Goal: Use online tool/utility: Utilize a website feature to perform a specific function

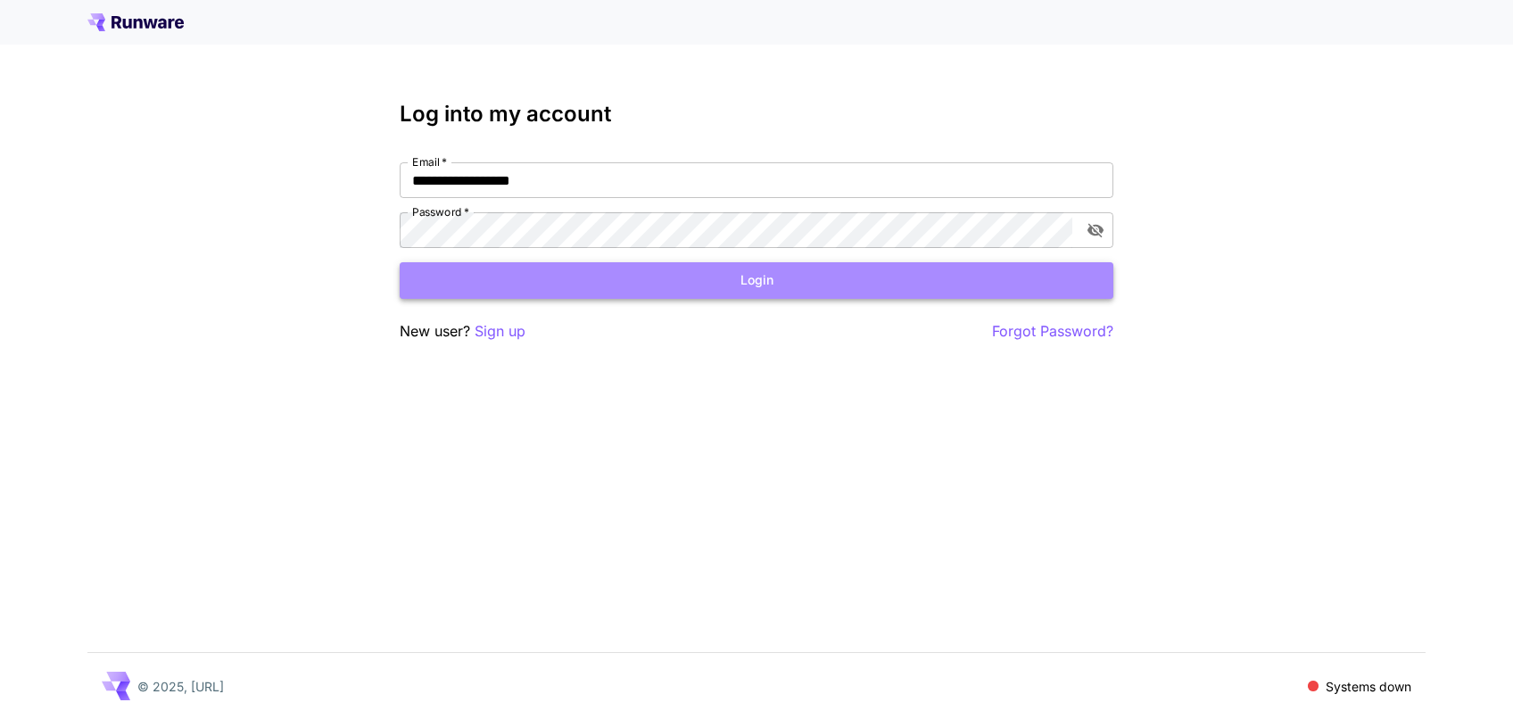
click at [823, 285] on button "Login" at bounding box center [757, 280] width 714 height 37
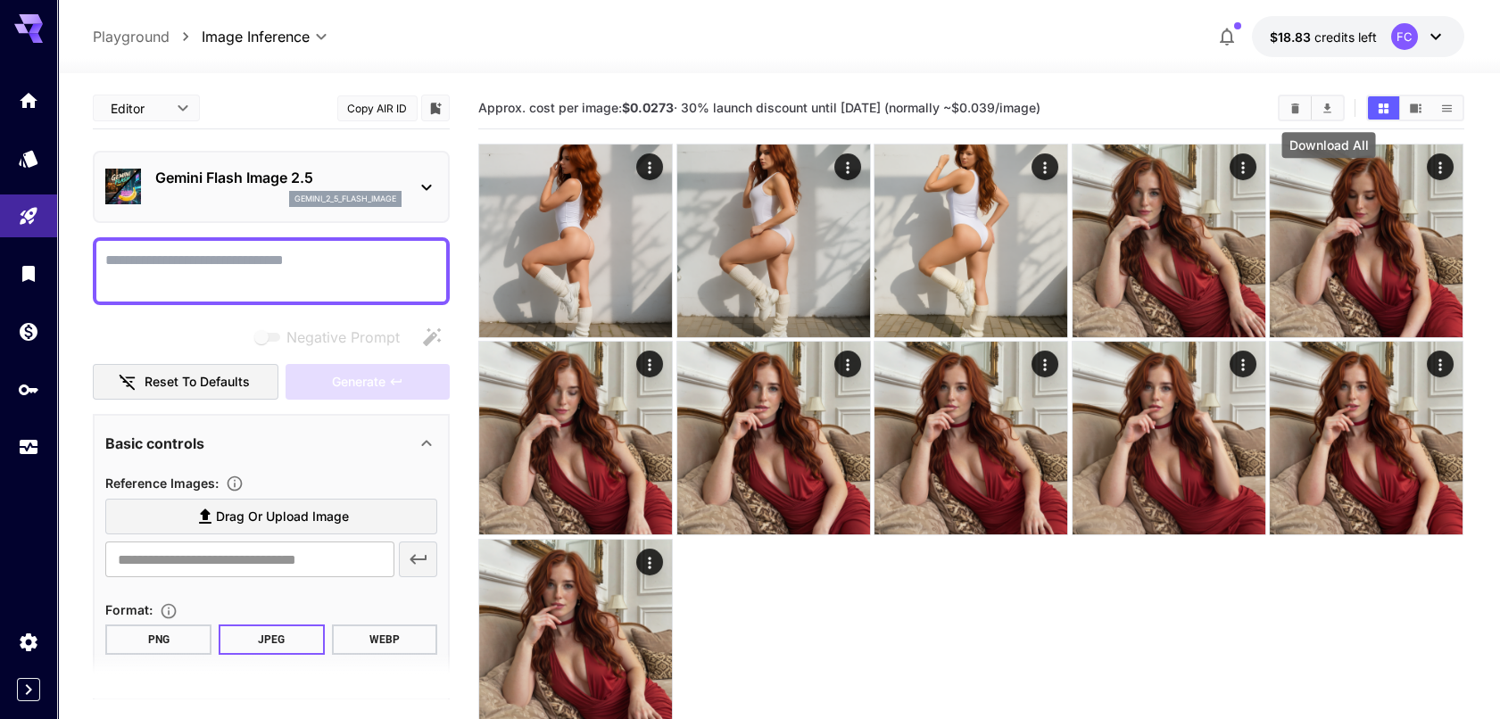
click at [1334, 106] on icon "Download All" at bounding box center [1327, 108] width 13 height 13
click at [1293, 107] on icon "Clear Images" at bounding box center [1295, 108] width 13 height 13
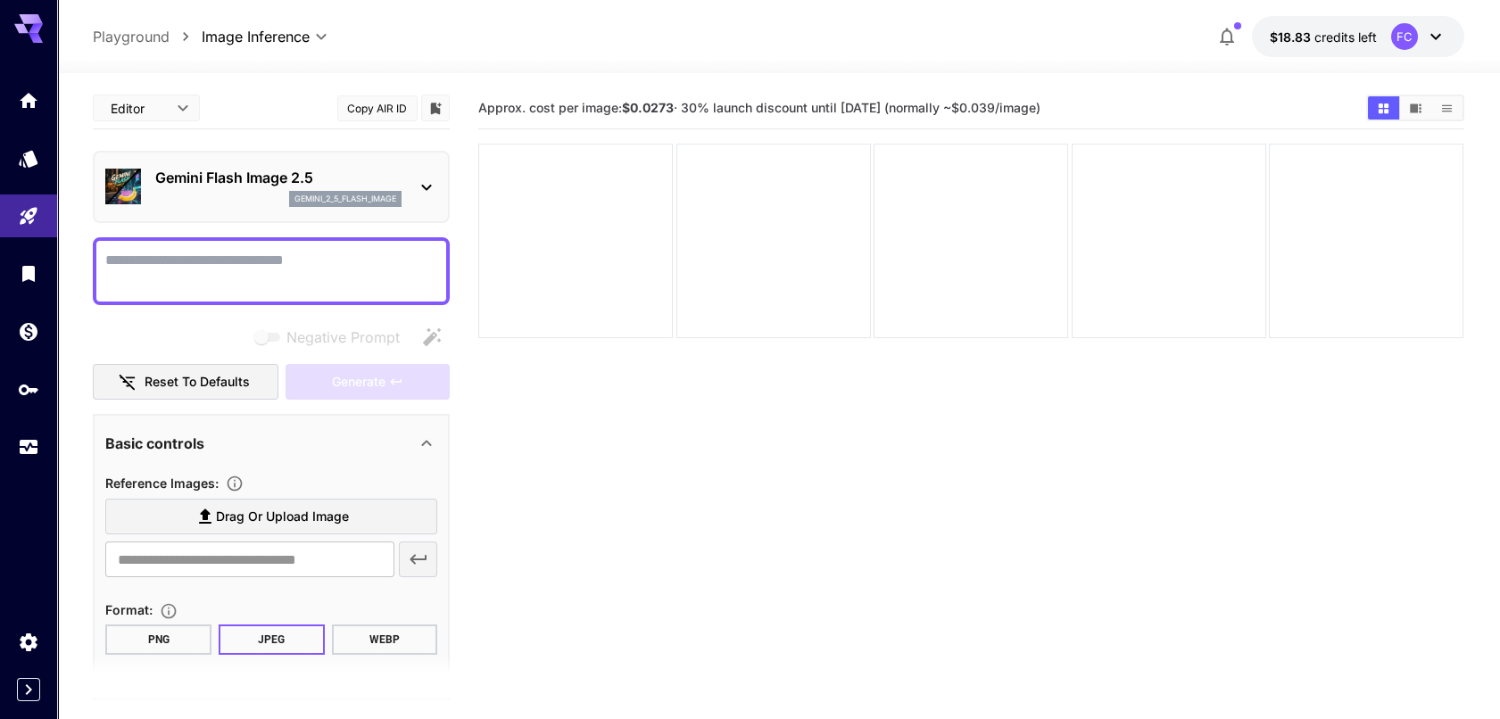
click at [236, 163] on div "Gemini Flash Image 2.5 gemini_2_5_flash_image" at bounding box center [271, 187] width 332 height 54
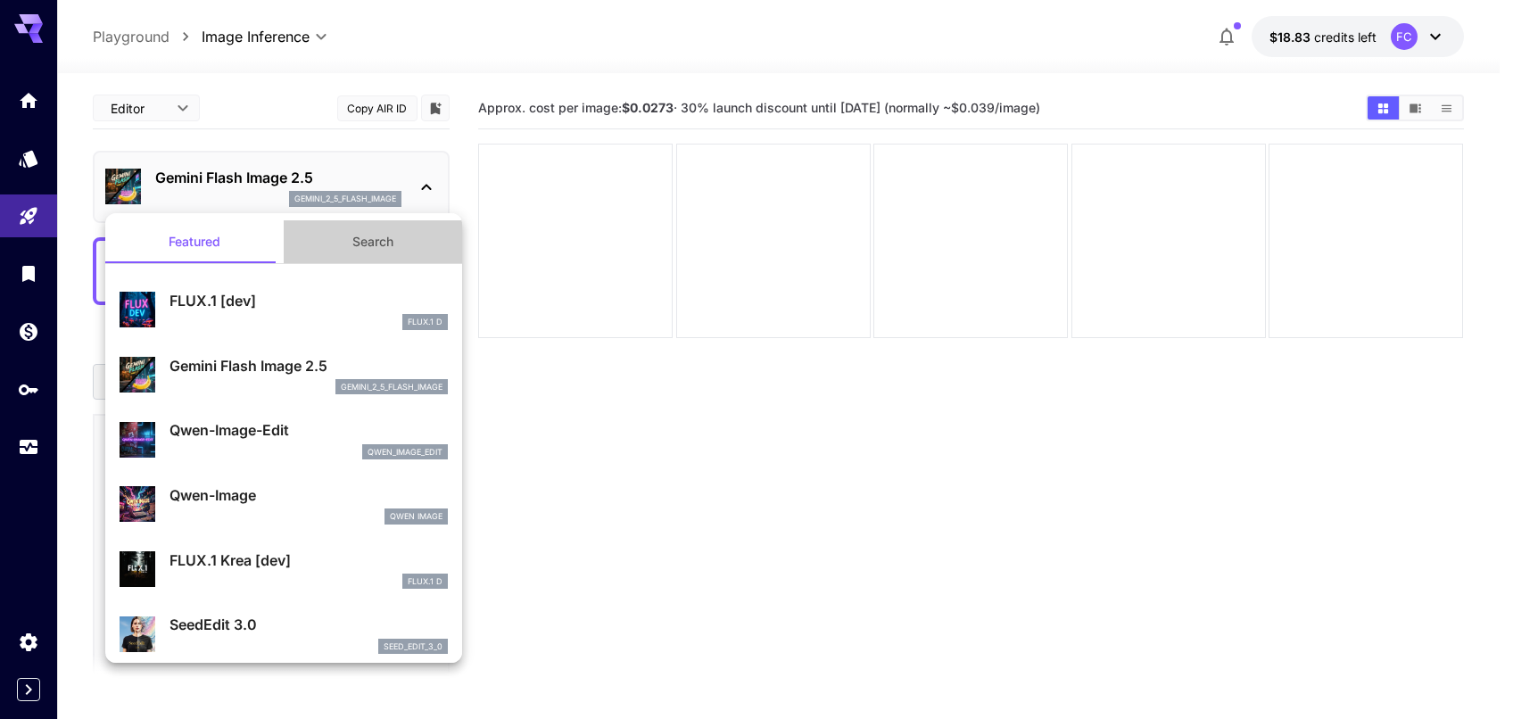
click at [371, 247] on button "Search" at bounding box center [373, 241] width 178 height 43
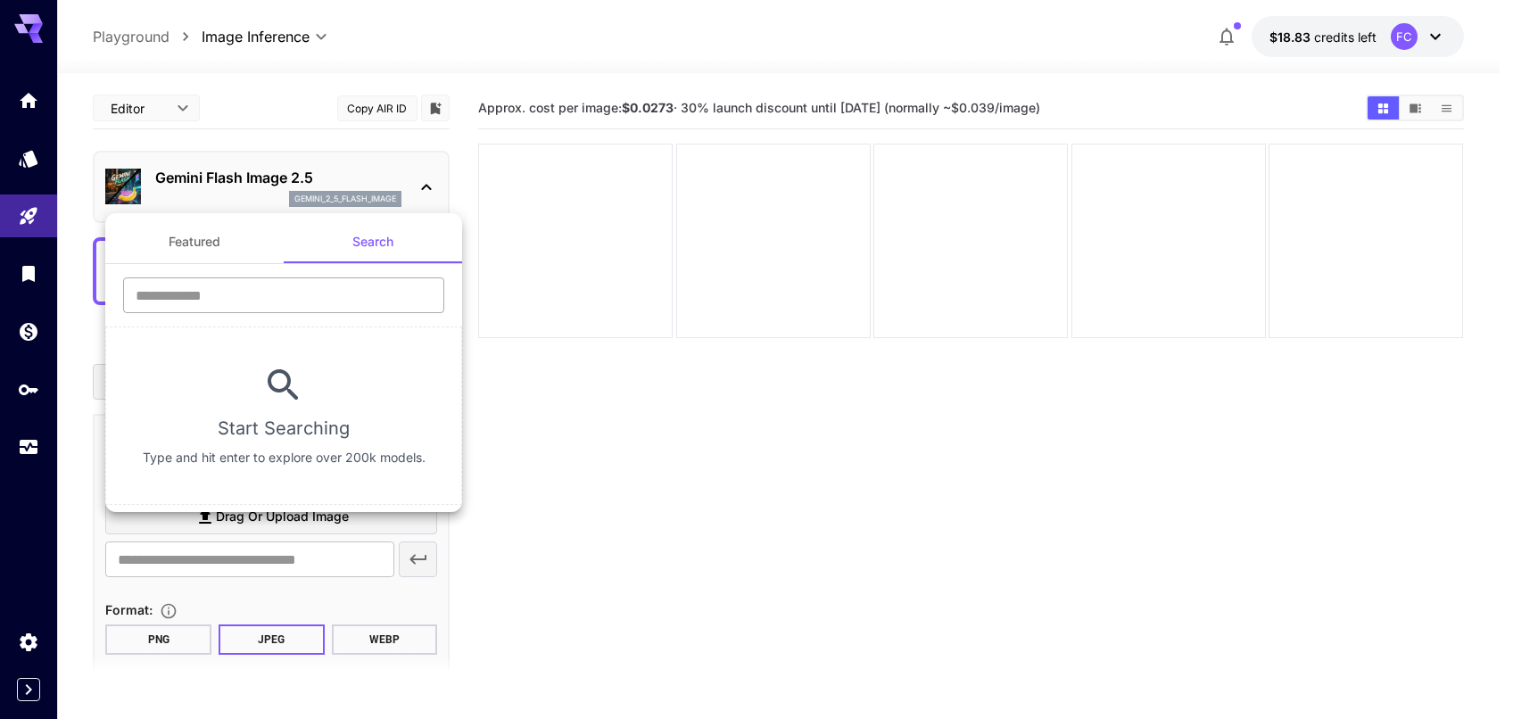
click at [272, 299] on input "text" at bounding box center [283, 296] width 321 height 36
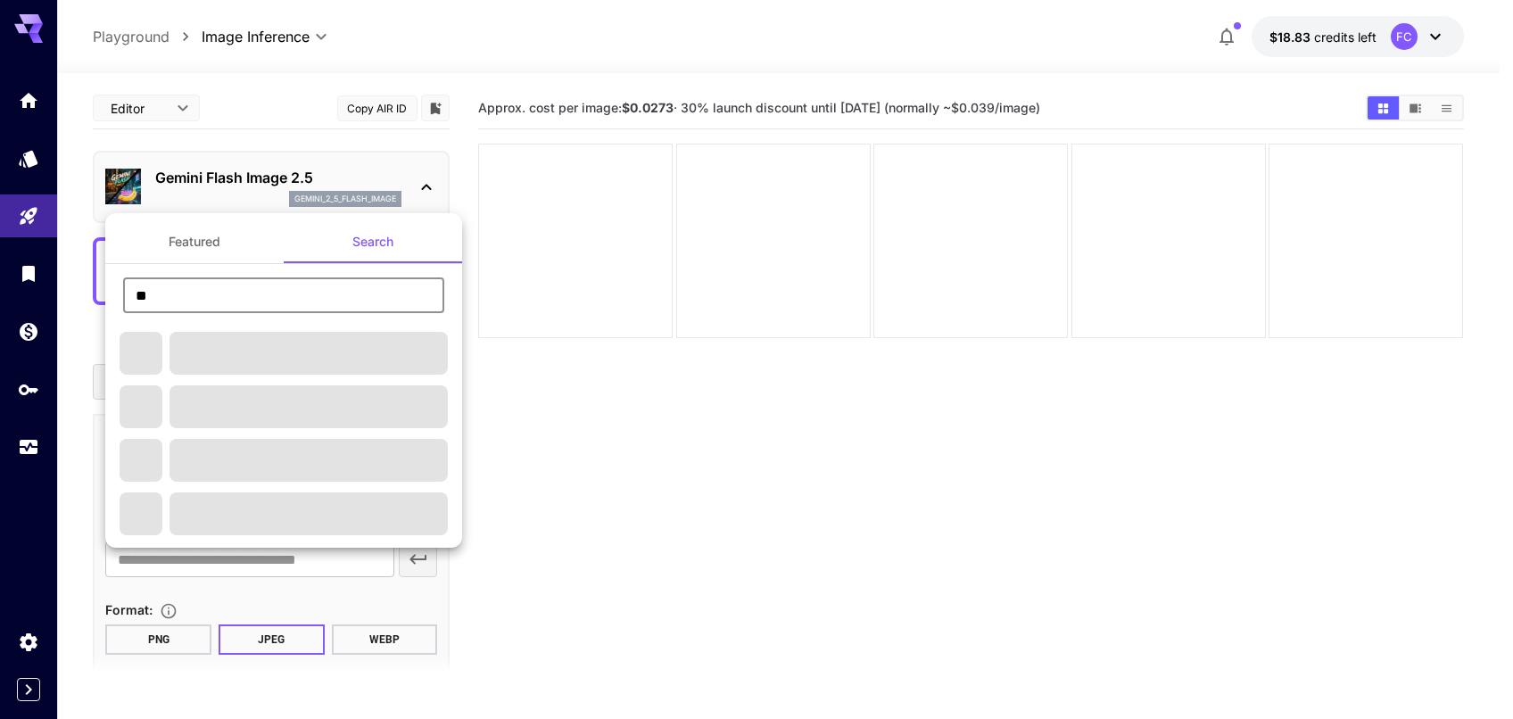
type input "*"
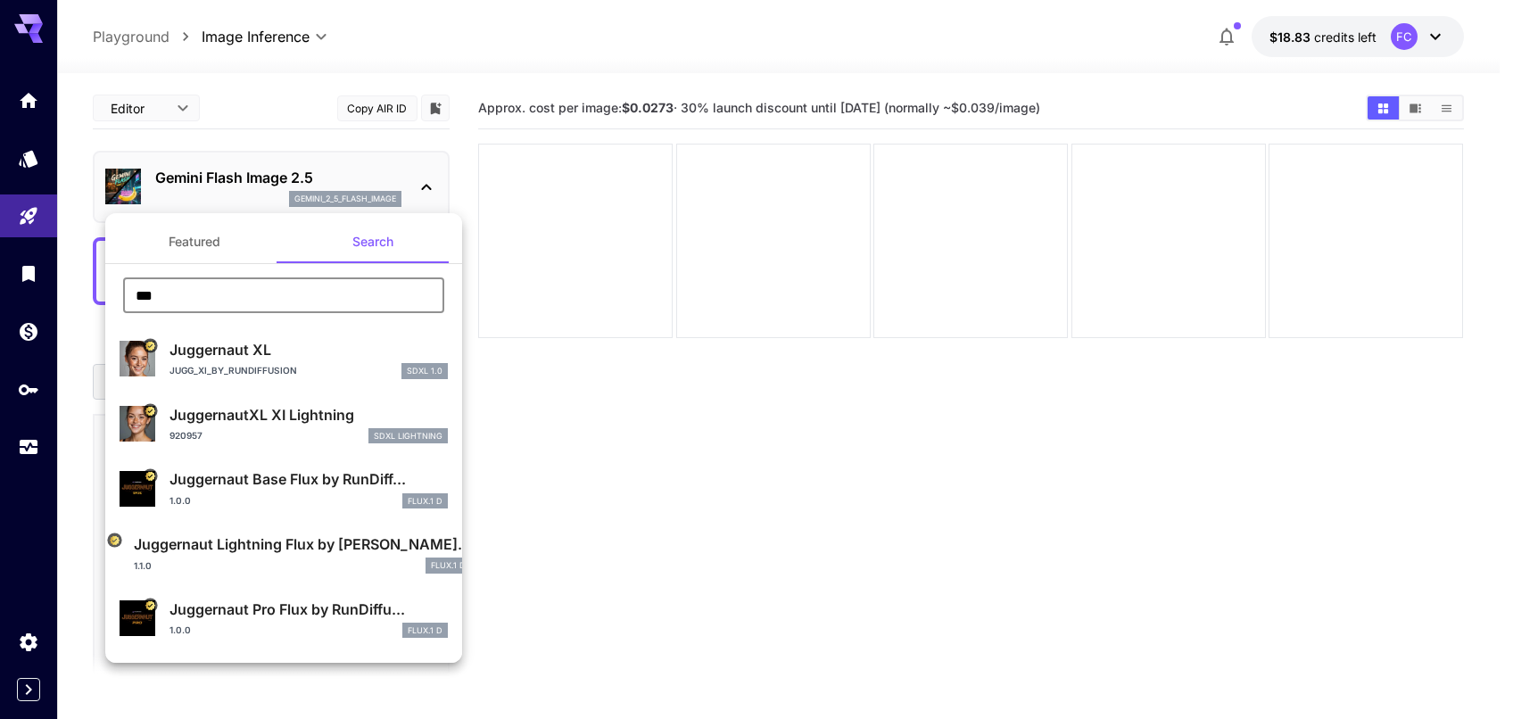
drag, startPoint x: 169, startPoint y: 288, endPoint x: 82, endPoint y: 287, distance: 86.6
click at [123, 288] on input "***" at bounding box center [283, 296] width 321 height 36
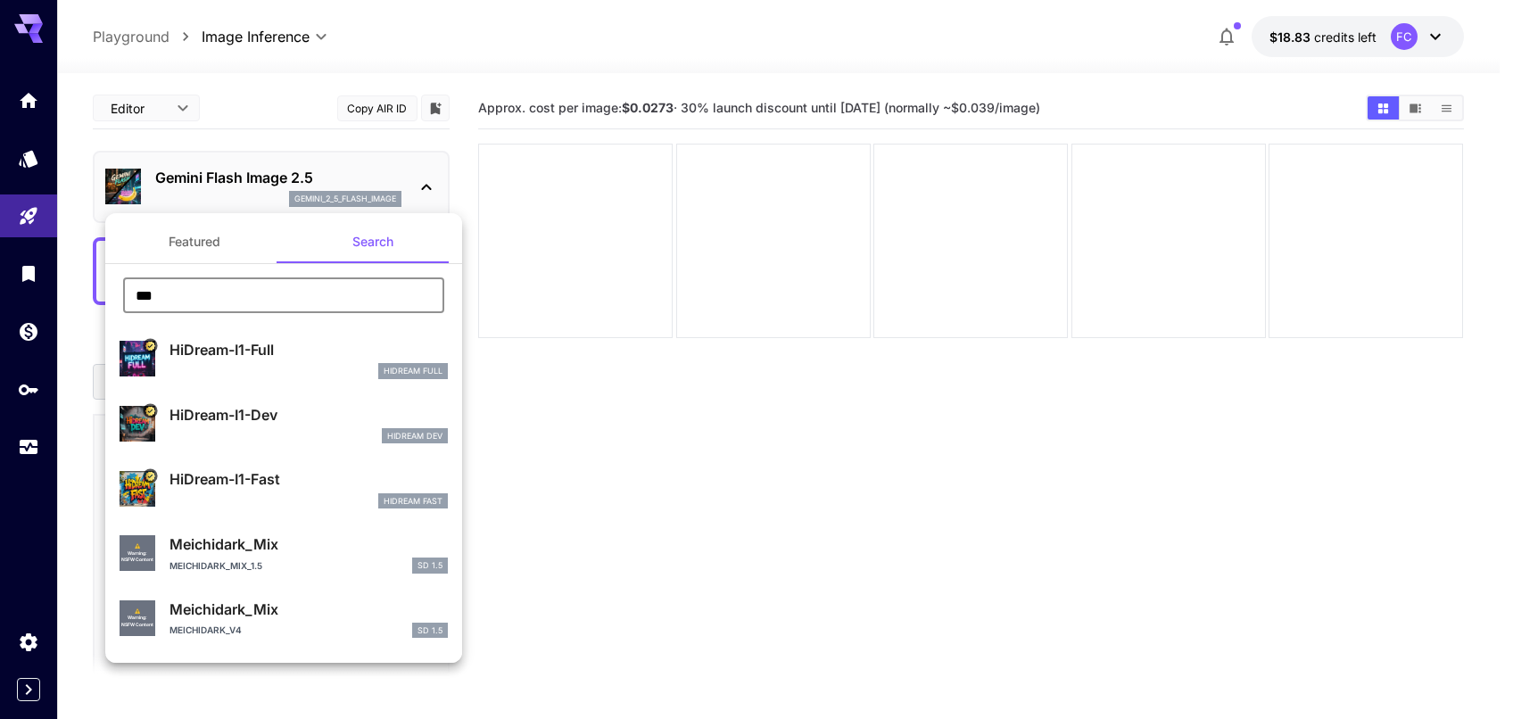
type input "***"
click at [294, 484] on p "HiDream-I1-Fast" at bounding box center [309, 478] width 278 height 21
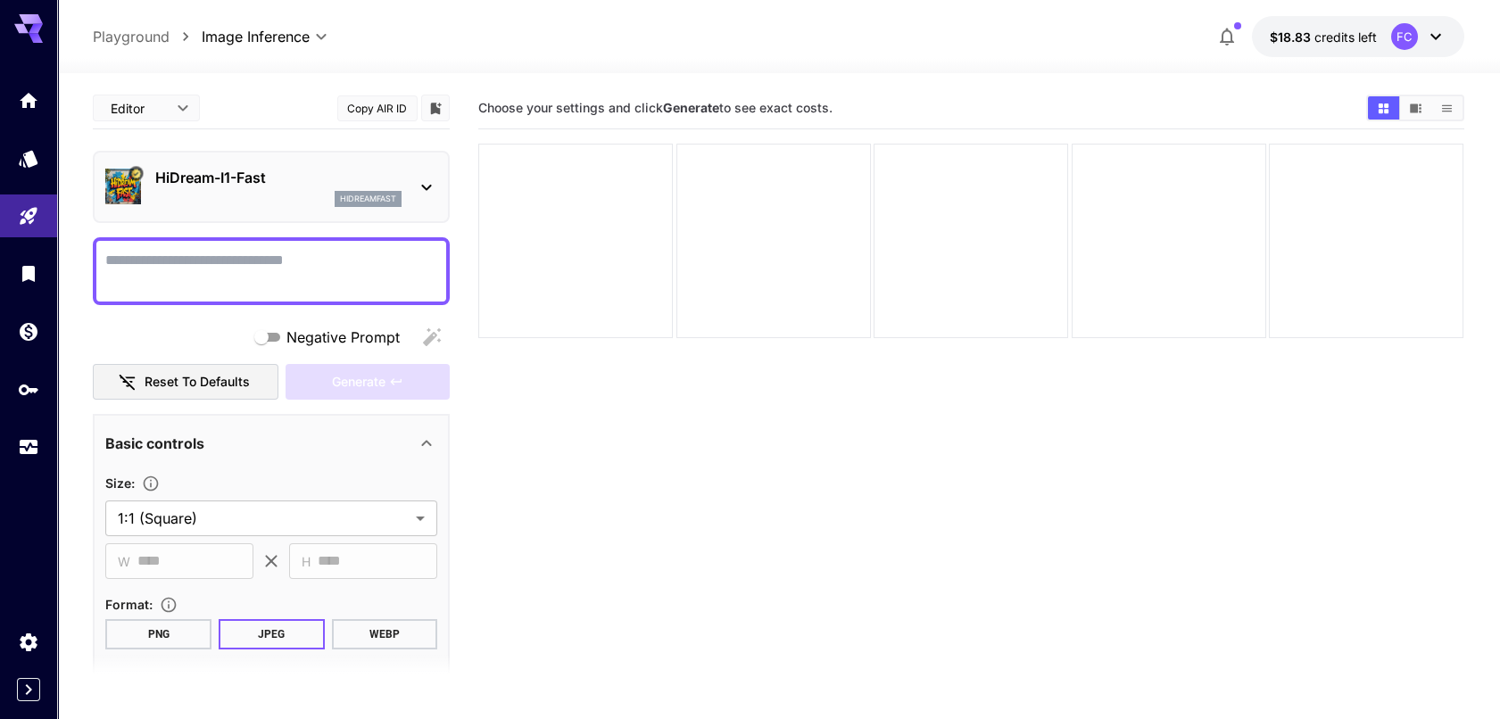
click at [272, 269] on textarea "Negative Prompt" at bounding box center [271, 271] width 332 height 43
paste textarea "**********"
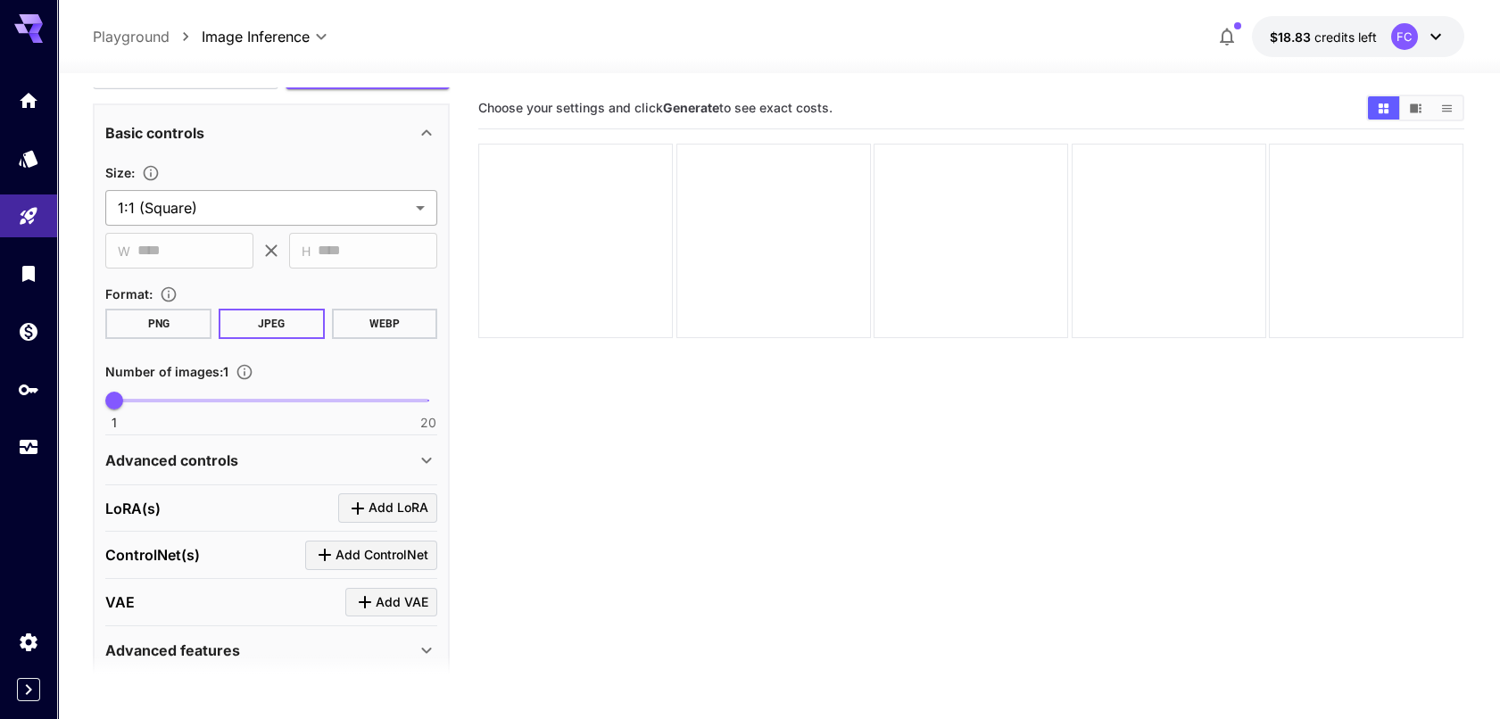
scroll to position [520, 0]
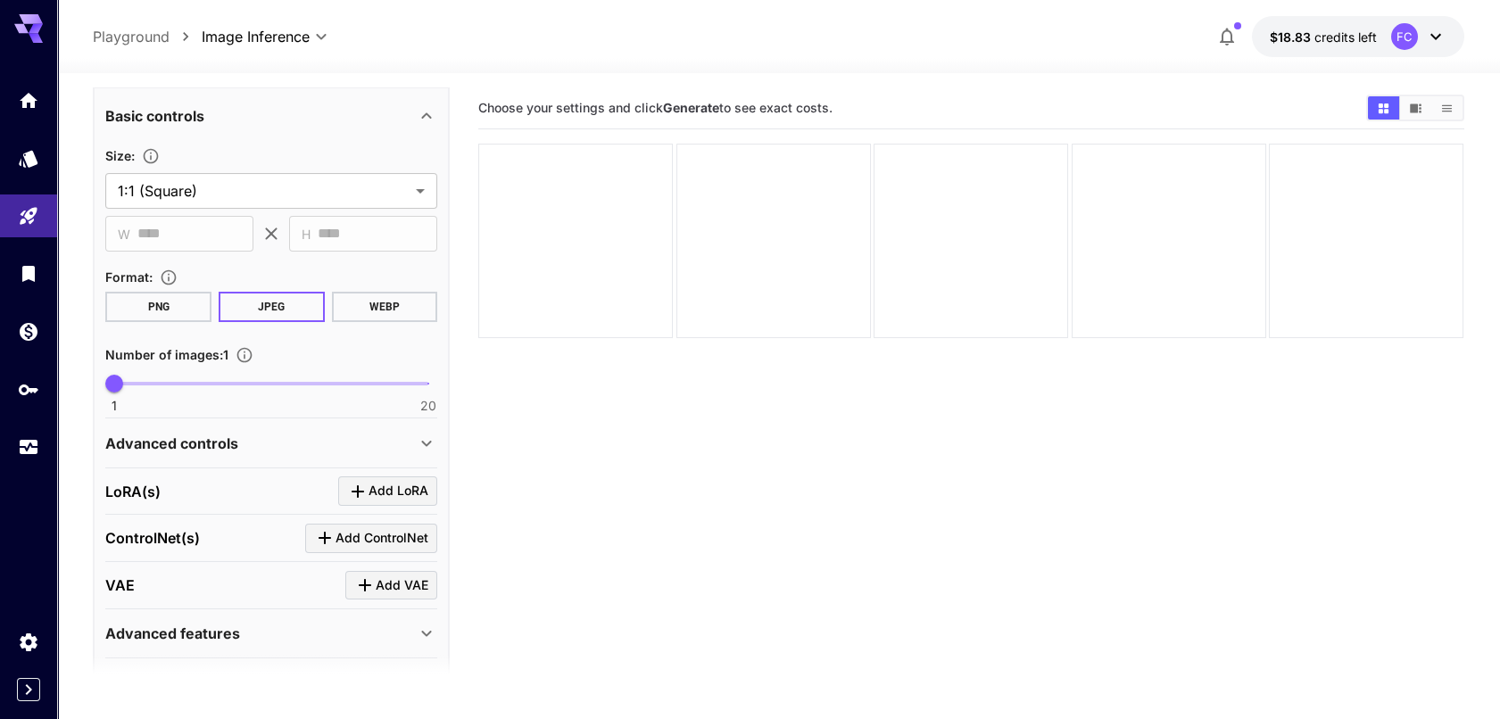
type textarea "**********"
click at [174, 297] on button "PNG" at bounding box center [158, 307] width 106 height 30
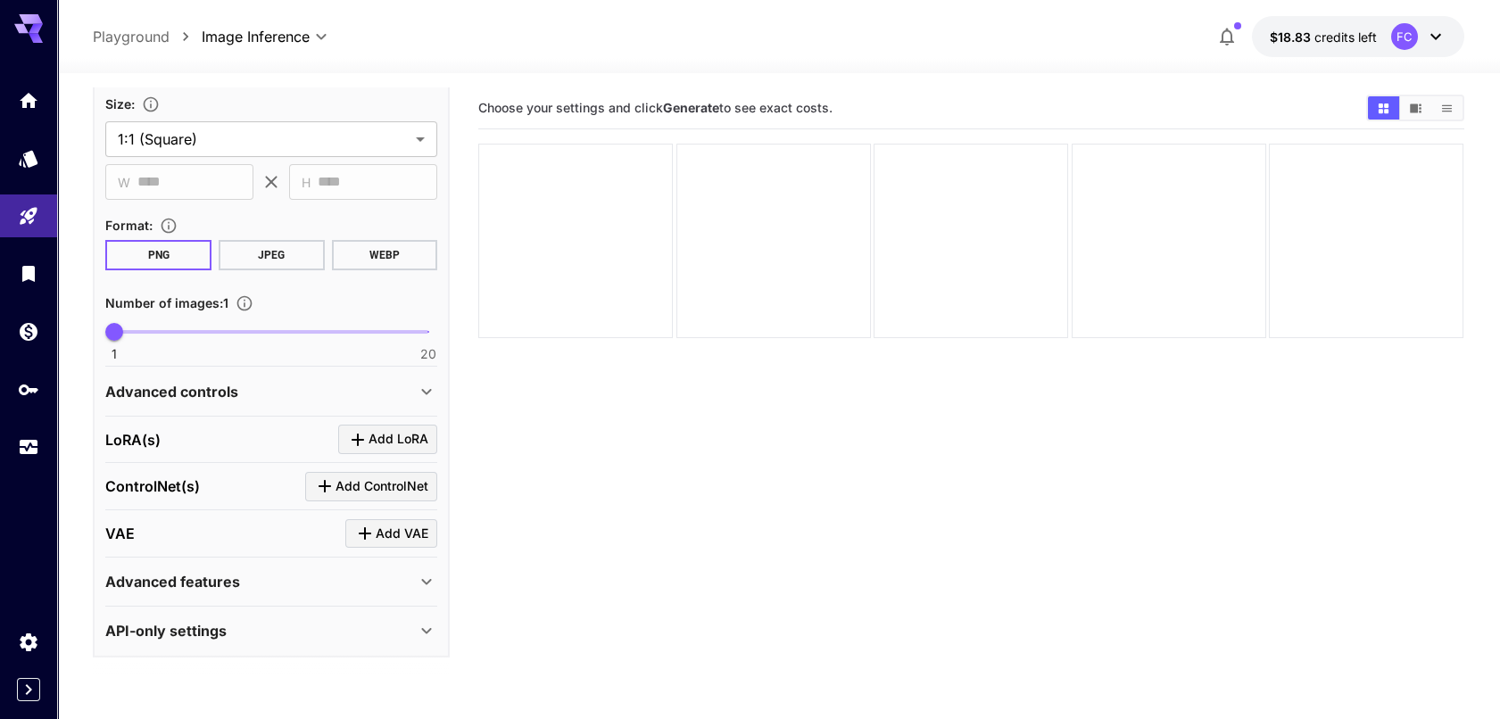
click at [336, 388] on div "Advanced controls" at bounding box center [260, 391] width 311 height 21
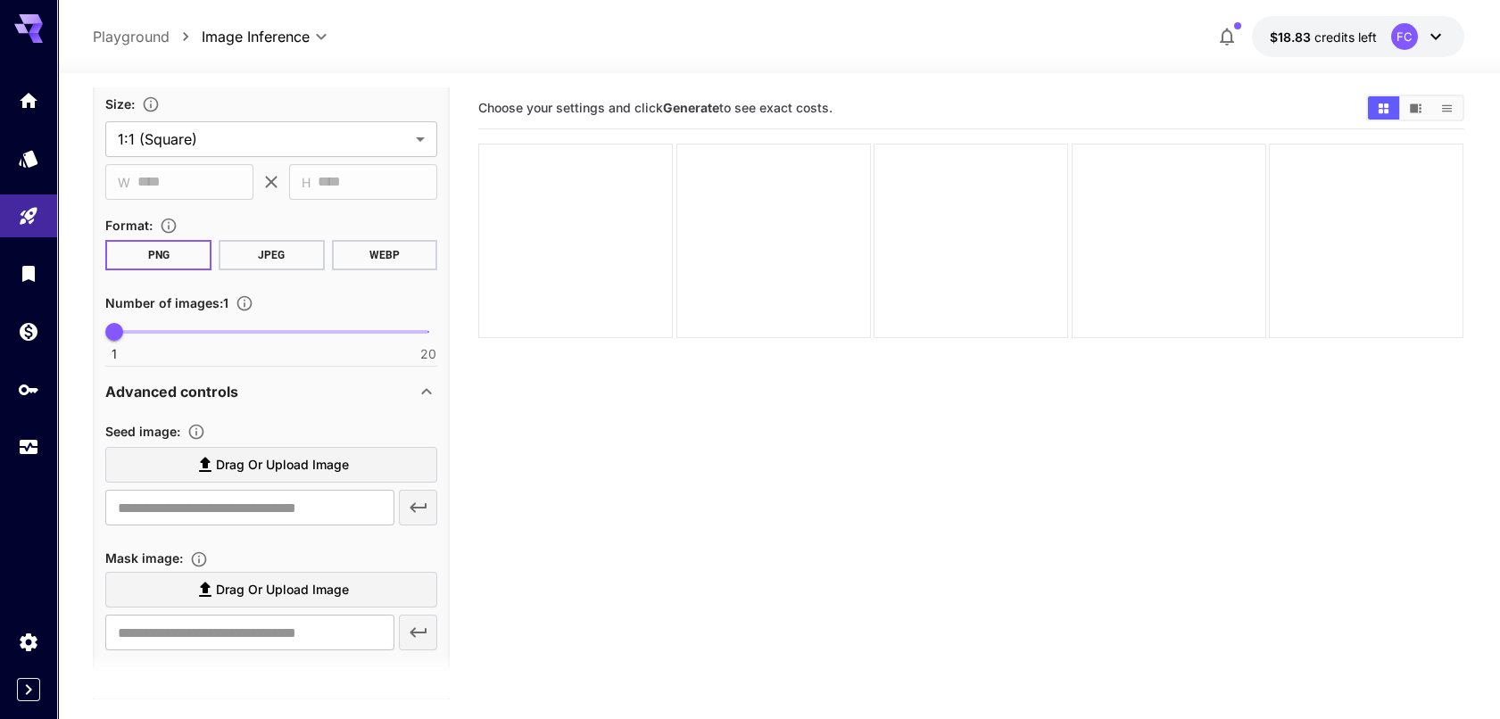
click at [340, 387] on div "Advanced controls" at bounding box center [260, 391] width 311 height 21
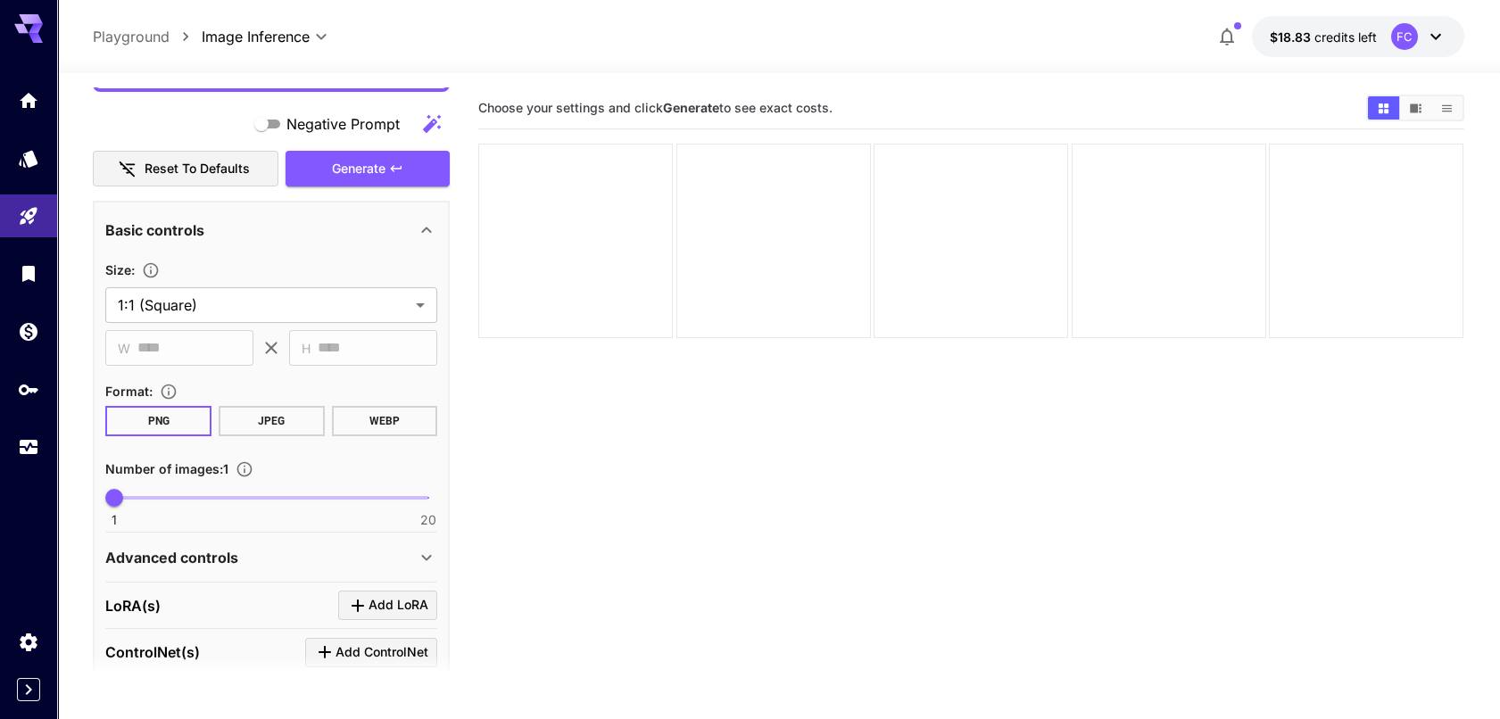
scroll to position [260, 0]
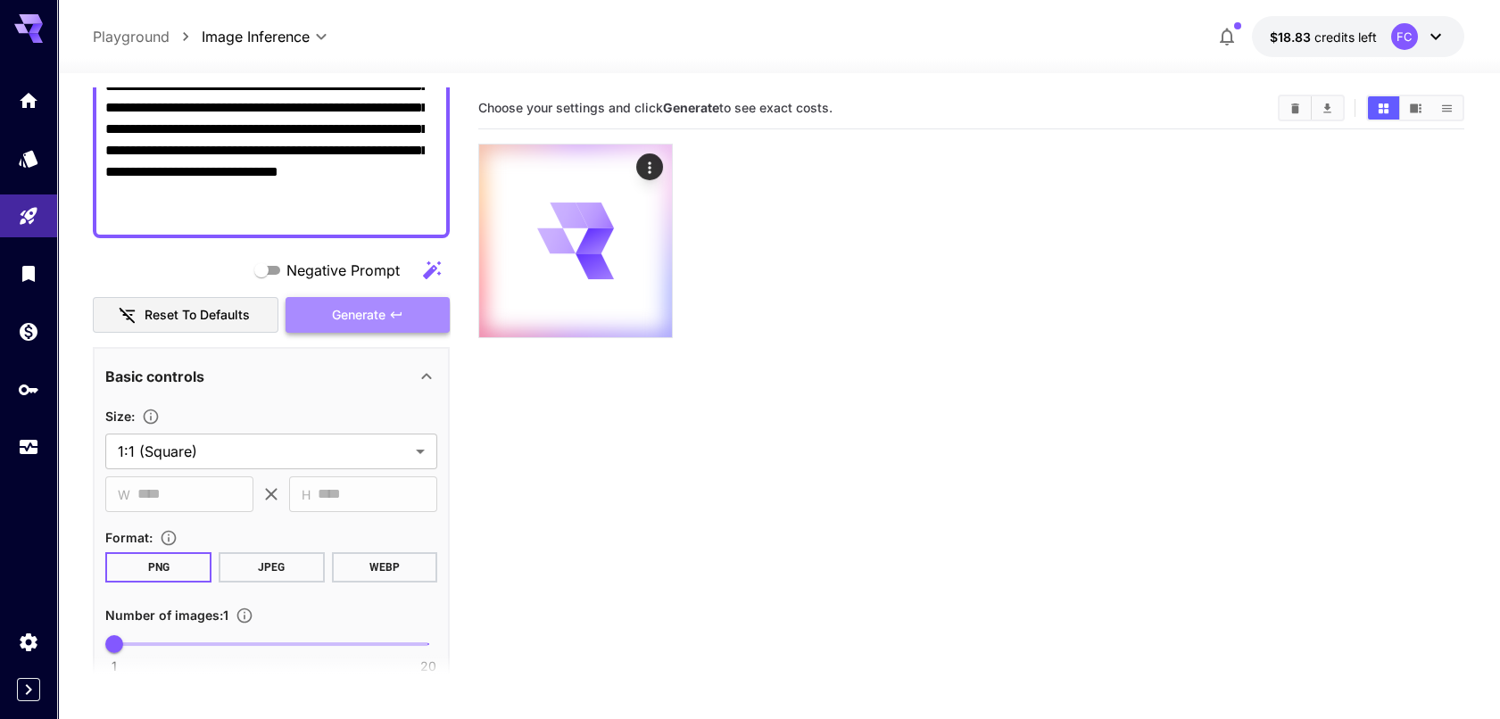
click at [385, 299] on button "Generate" at bounding box center [368, 315] width 164 height 37
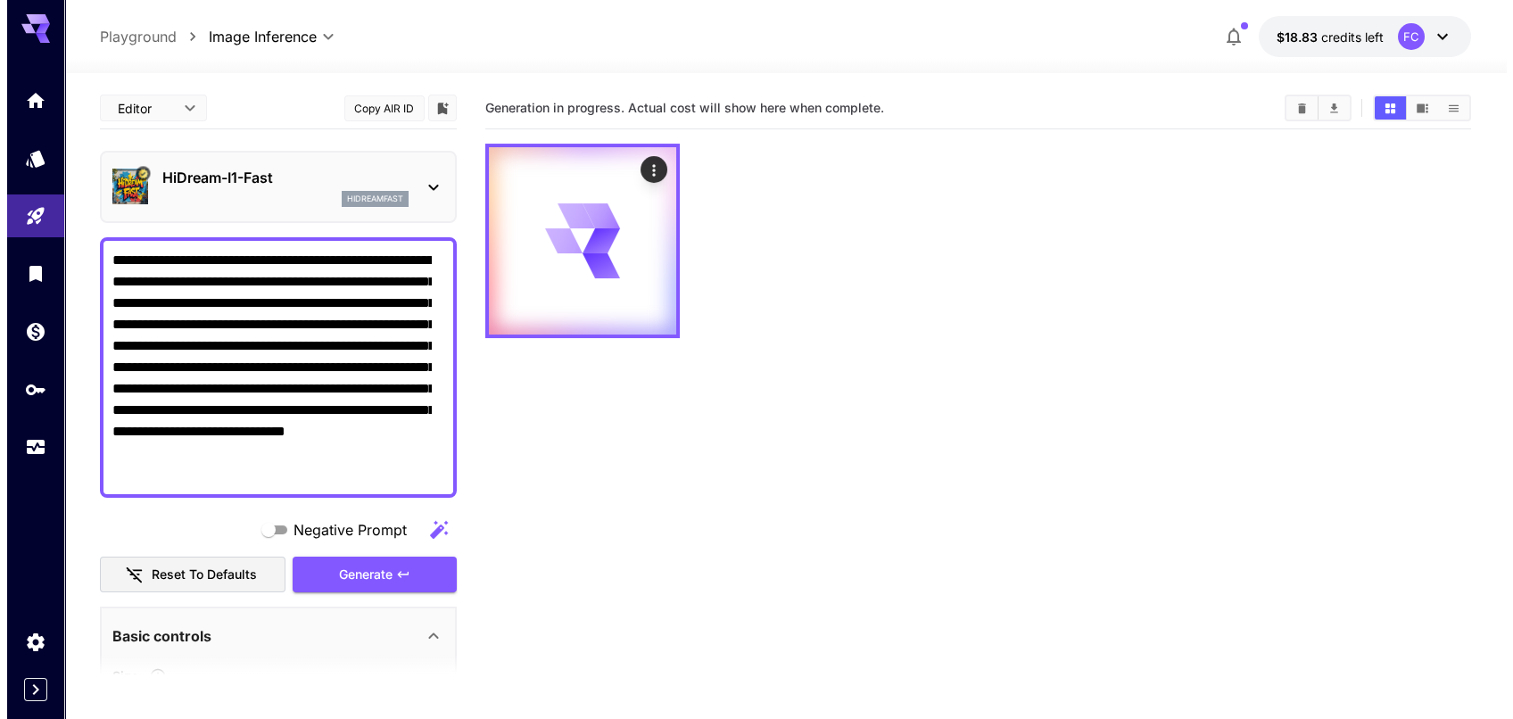
scroll to position [260, 0]
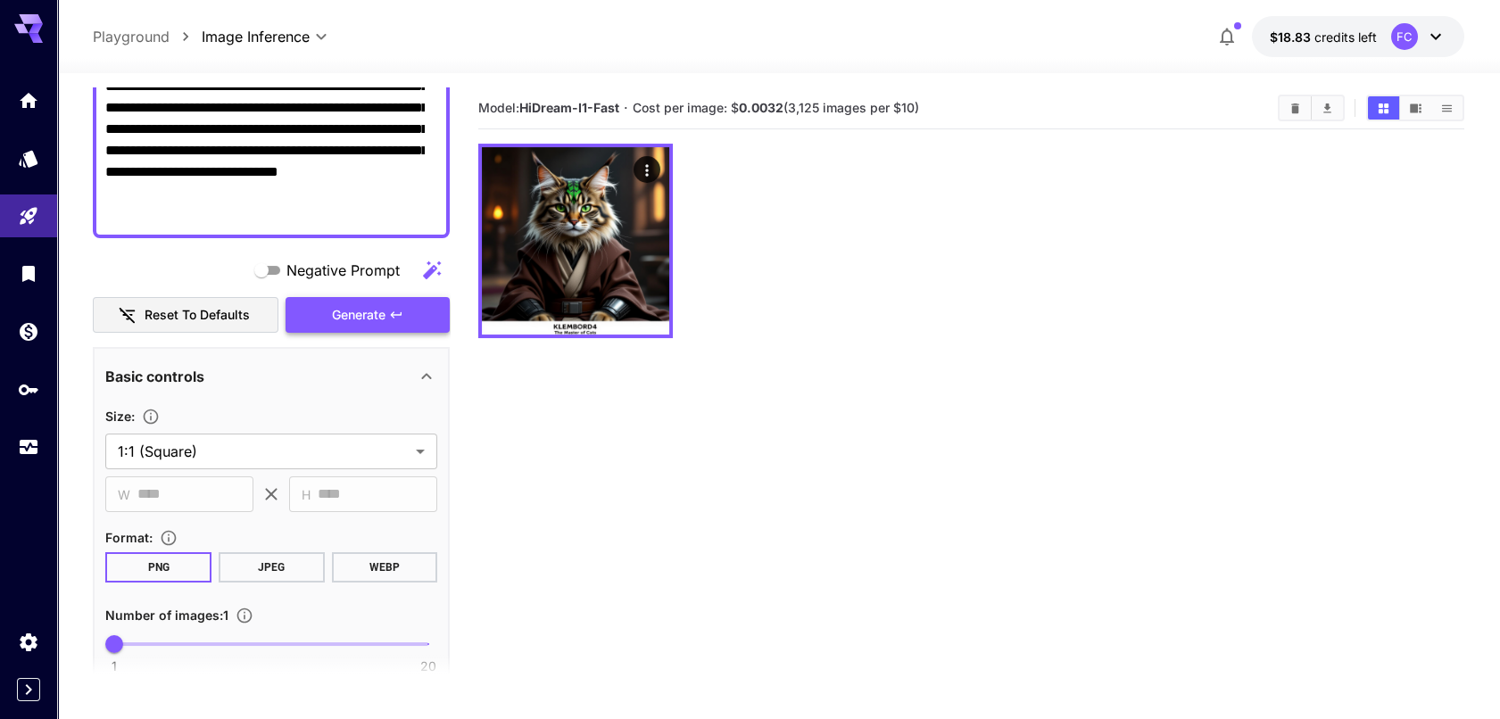
click at [389, 312] on icon "button" at bounding box center [396, 315] width 14 height 14
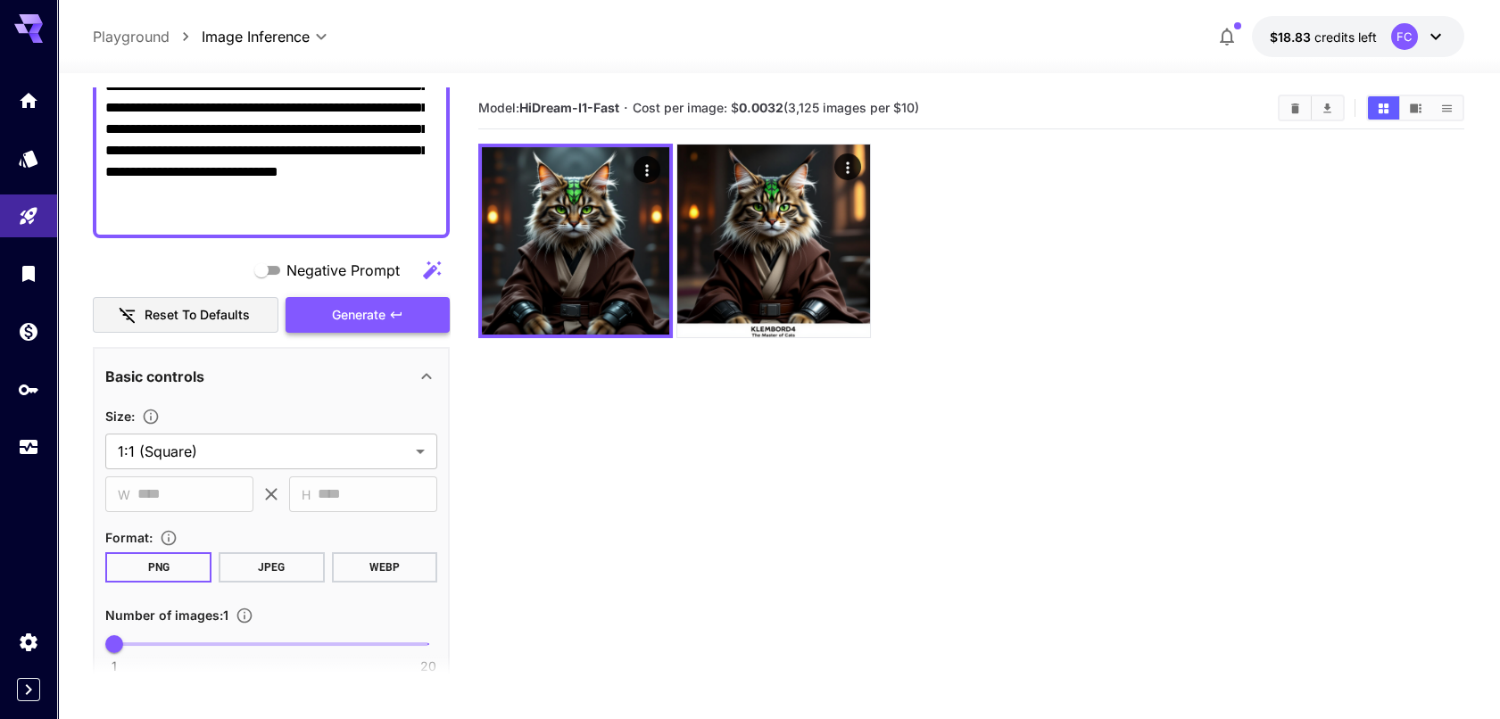
click at [374, 322] on span "Generate" at bounding box center [359, 315] width 54 height 22
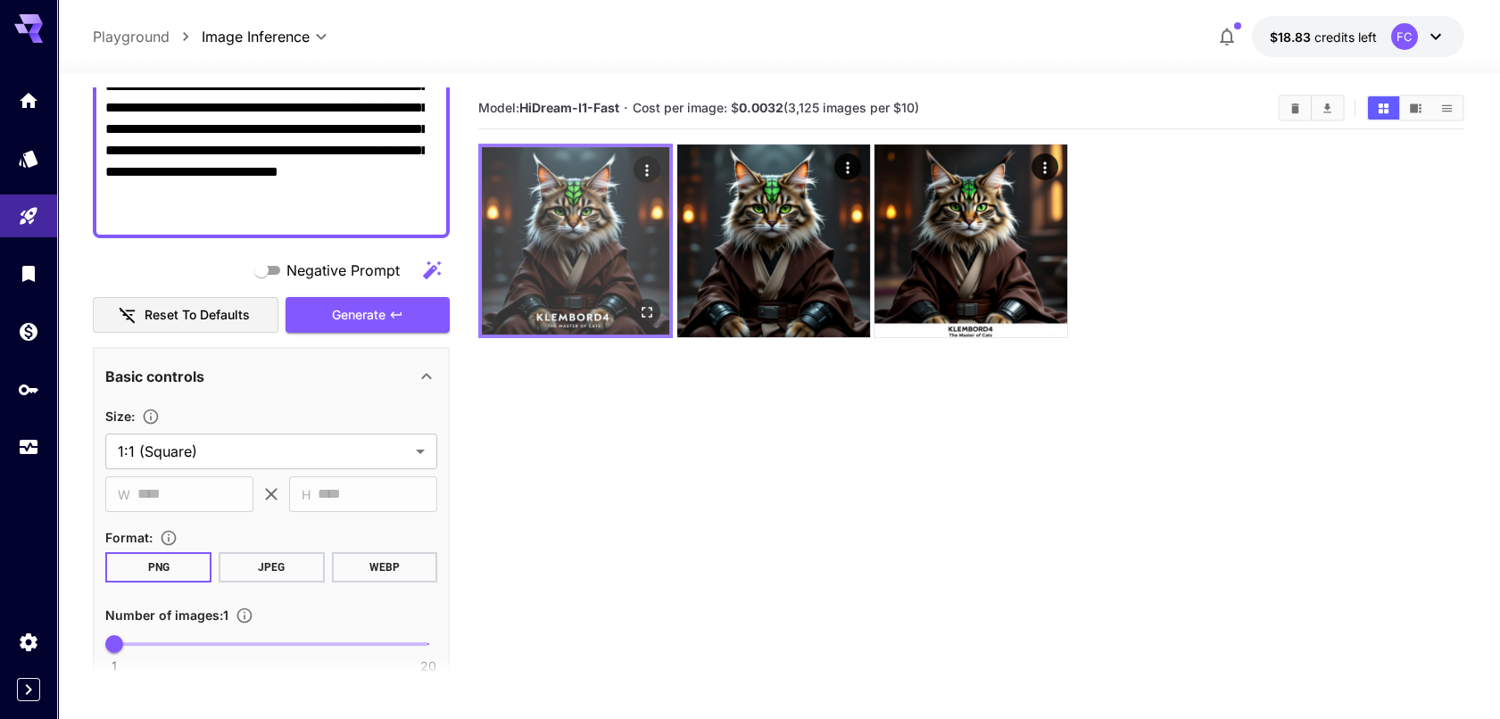
click at [539, 264] on img at bounding box center [575, 240] width 187 height 187
click at [657, 318] on icon "Open in fullscreen" at bounding box center [648, 312] width 18 height 18
